Goal: Navigation & Orientation: Find specific page/section

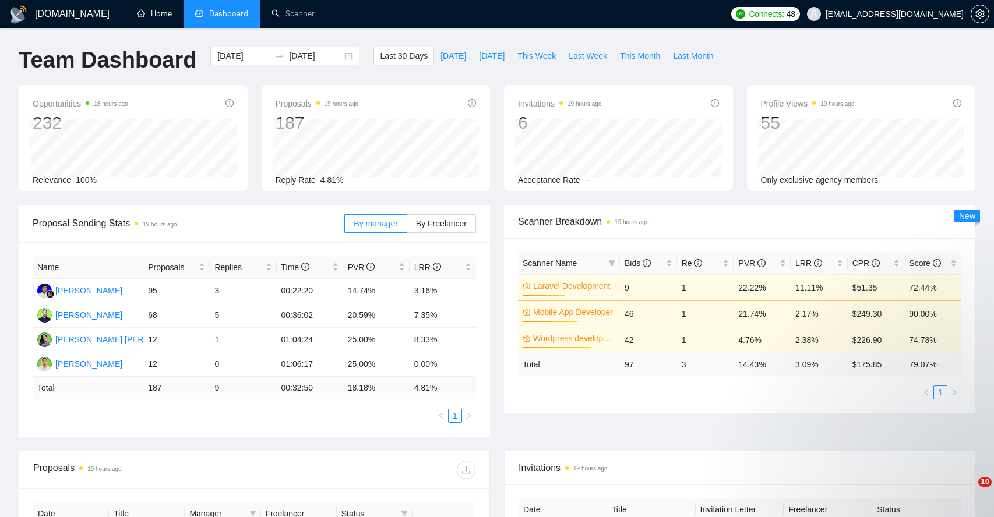
click at [156, 9] on link "Home" at bounding box center [154, 14] width 35 height 10
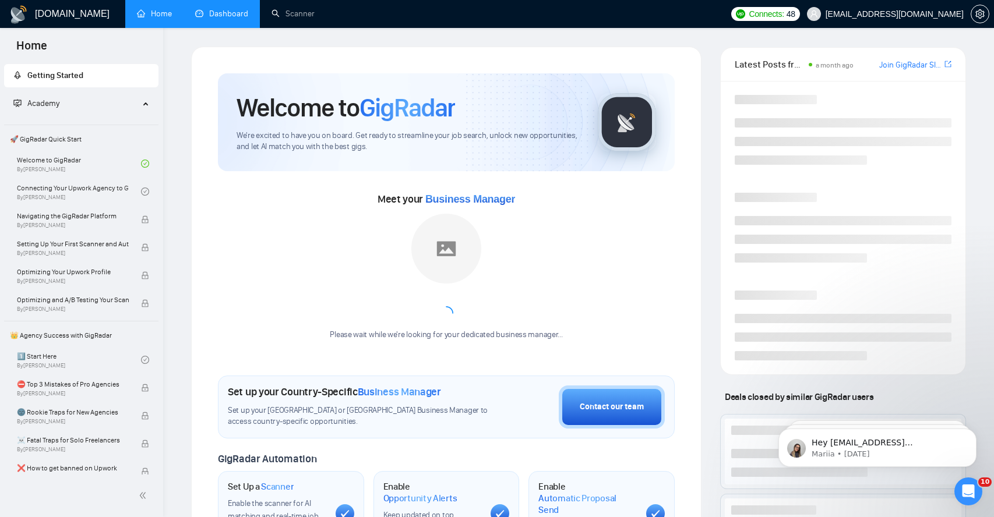
click at [228, 19] on link "Dashboard" at bounding box center [221, 14] width 53 height 10
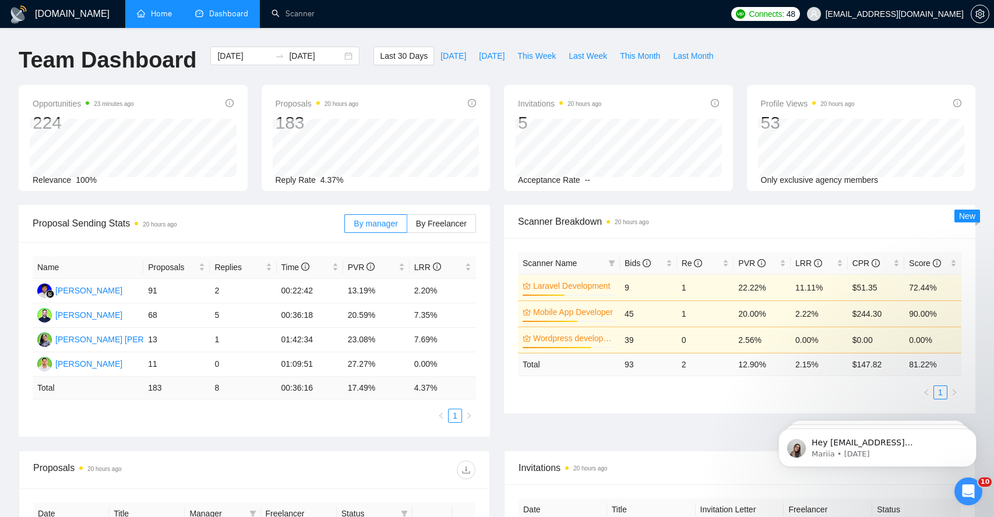
click at [155, 9] on link "Home" at bounding box center [154, 14] width 35 height 10
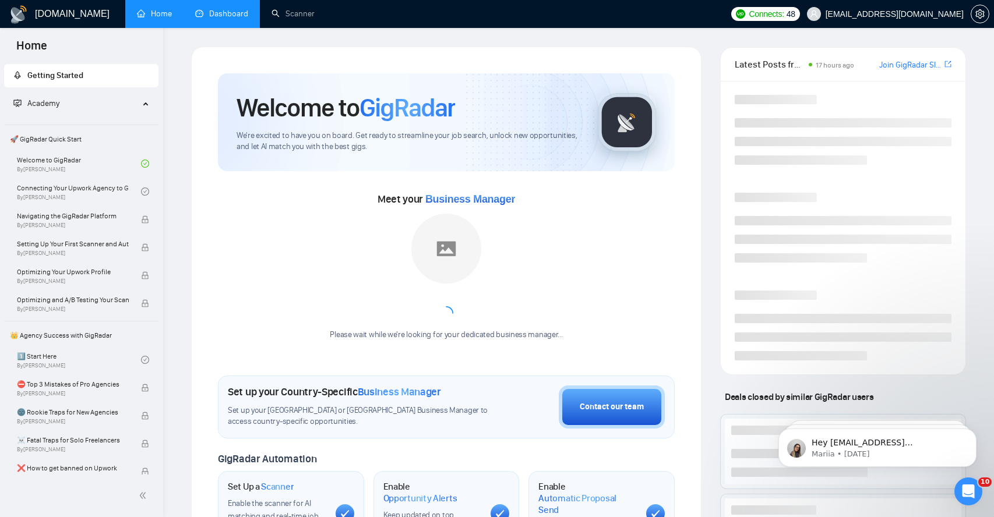
click at [218, 18] on link "Dashboard" at bounding box center [221, 14] width 53 height 10
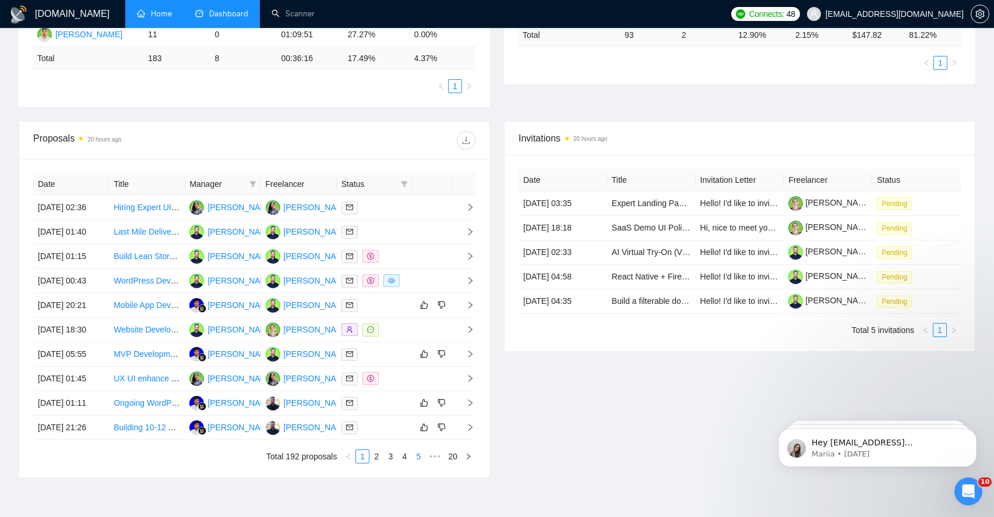
scroll to position [323, 0]
